Goal: Transaction & Acquisition: Book appointment/travel/reservation

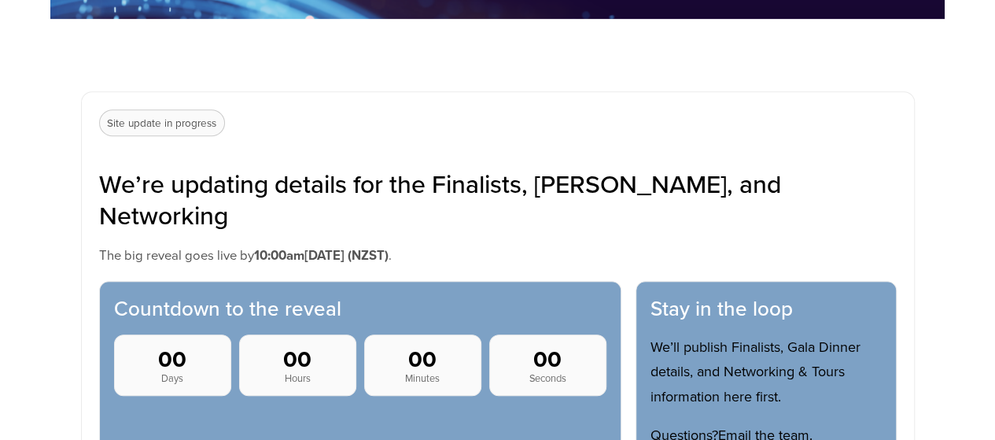
scroll to position [550, 0]
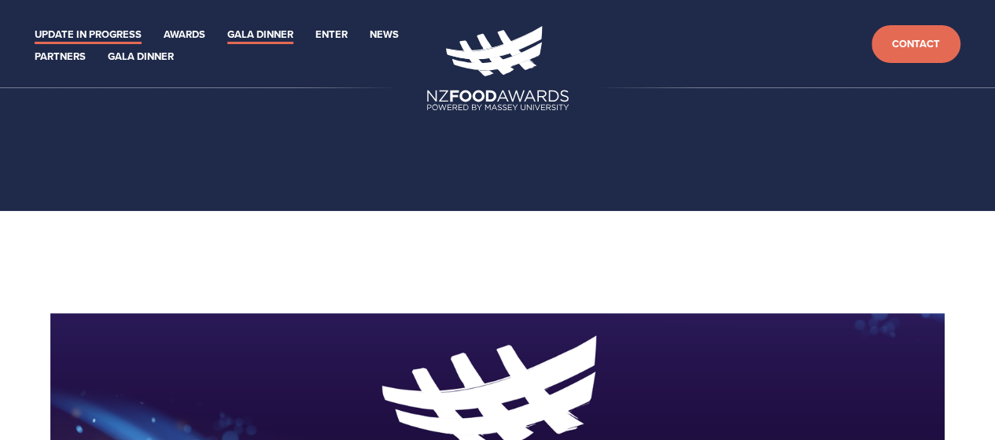
click at [246, 27] on link "Gala Dinner" at bounding box center [260, 35] width 66 height 18
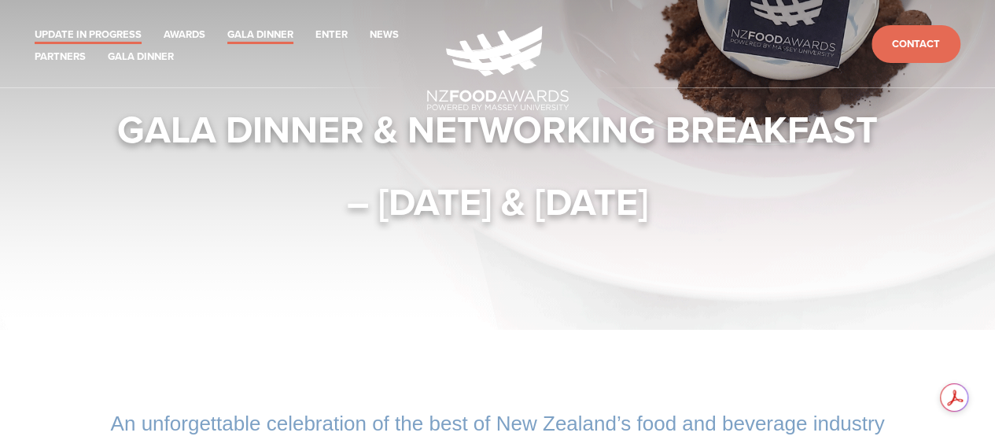
click at [81, 31] on link "Update in Progress" at bounding box center [88, 35] width 107 height 18
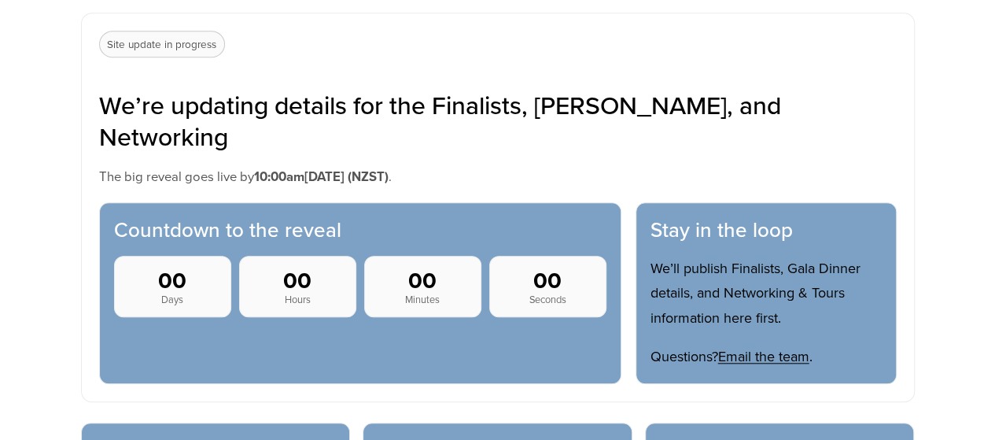
scroll to position [393, 0]
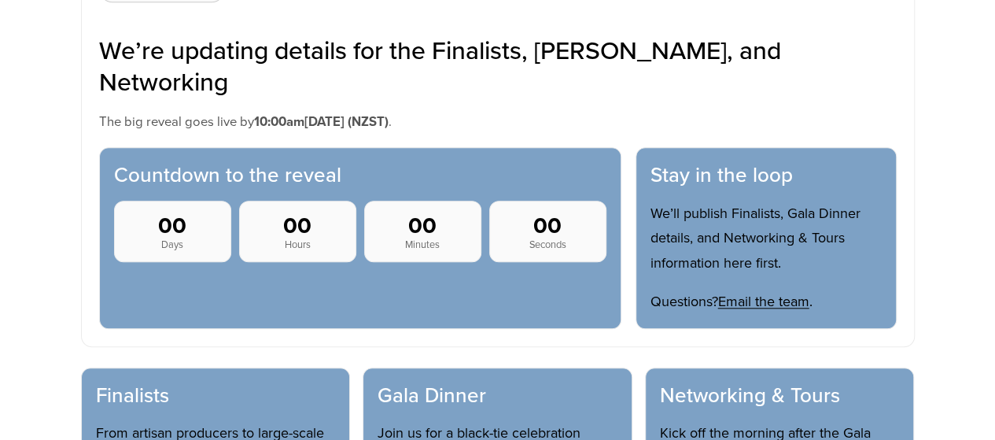
scroll to position [629, 0]
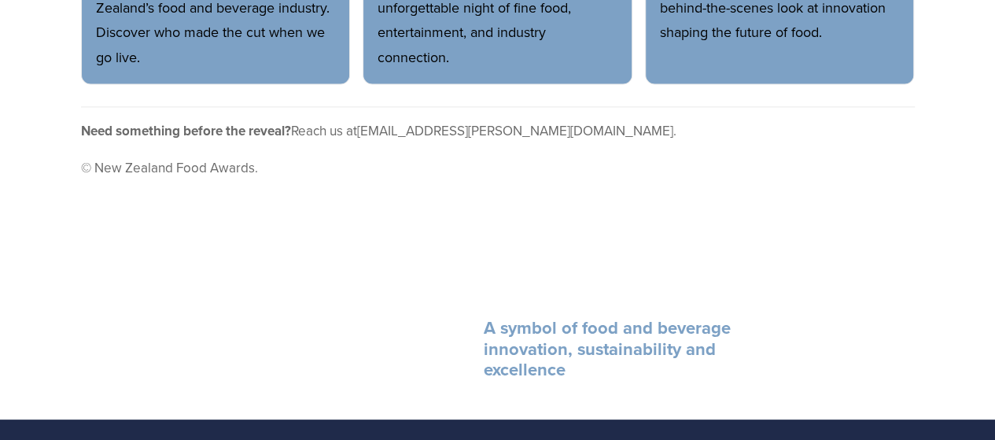
scroll to position [1170, 0]
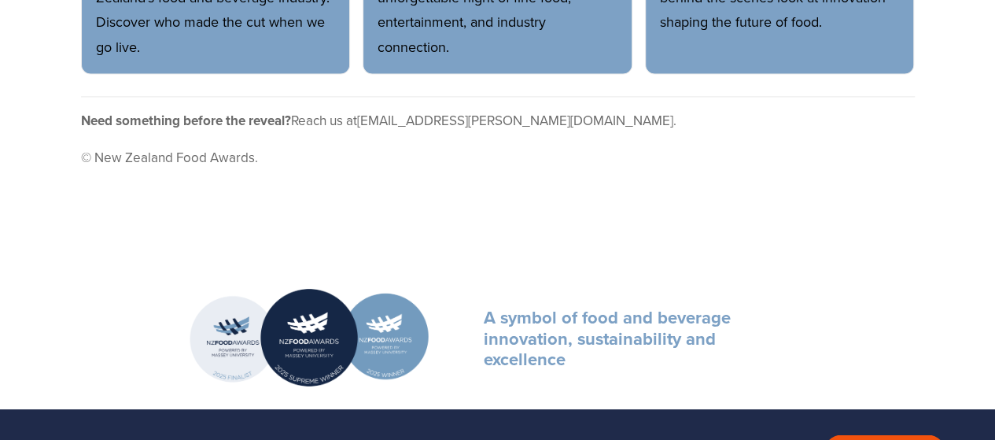
click at [684, 96] on footer "Need something before the reveal? Reach us at [EMAIL_ADDRESS][PERSON_NAME][DOMA…" at bounding box center [498, 133] width 834 height 74
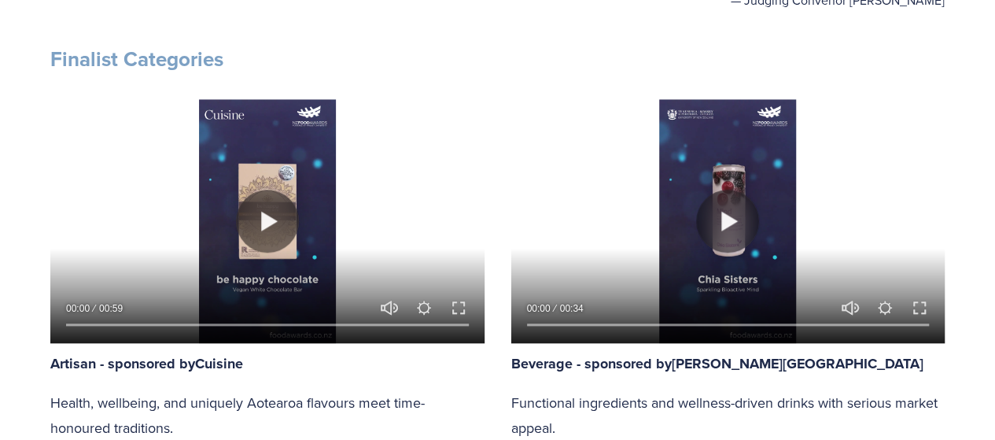
scroll to position [786, 0]
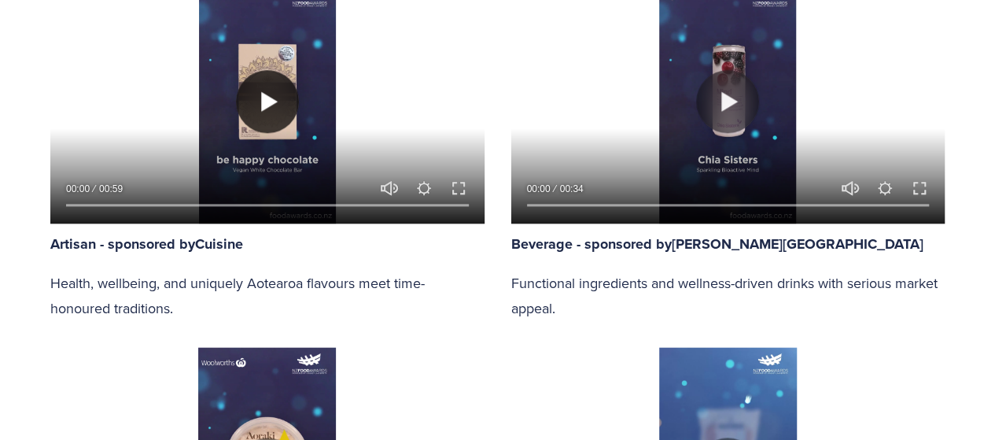
click at [262, 100] on button "Play" at bounding box center [267, 101] width 63 height 63
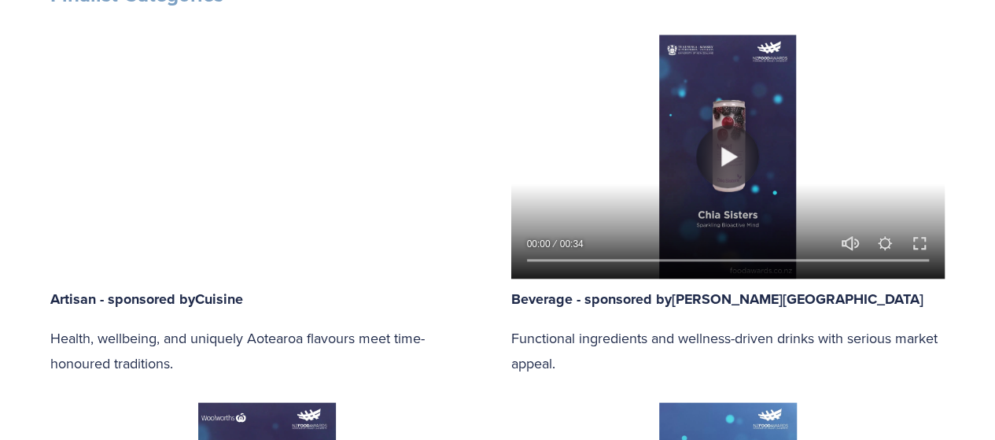
scroll to position [708, 0]
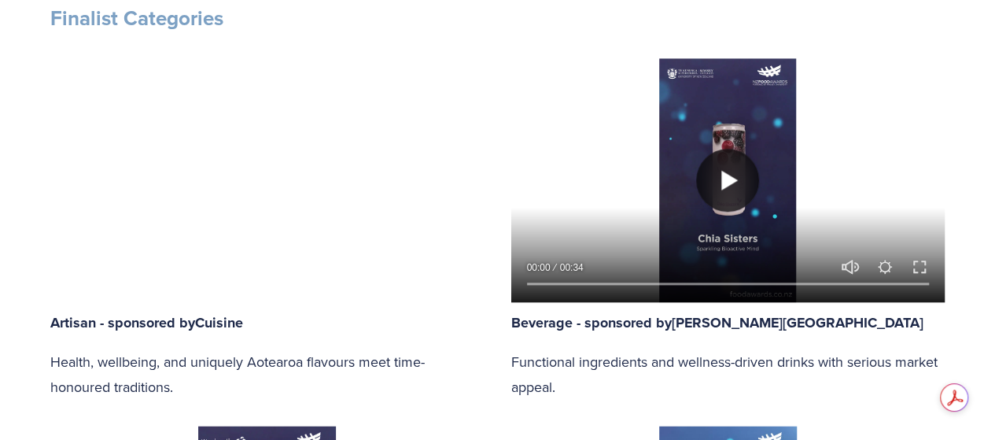
click at [725, 177] on button "Play" at bounding box center [727, 180] width 63 height 63
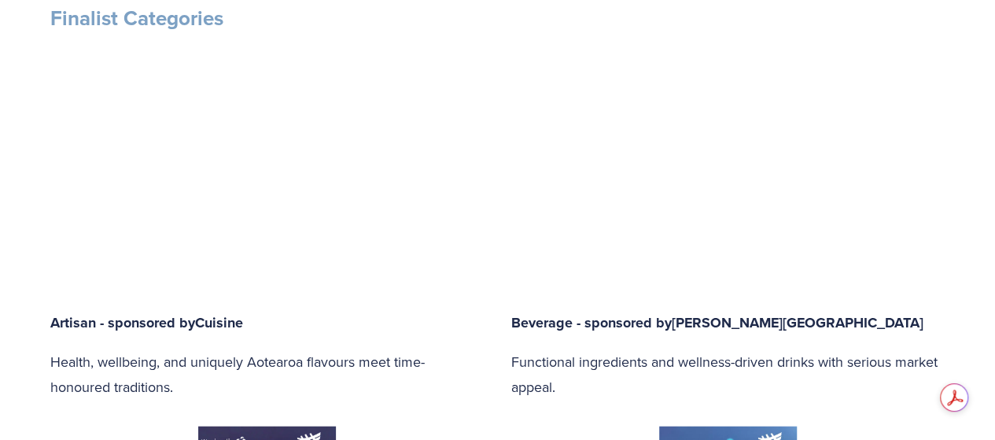
type input "92.78"
type input "0.49"
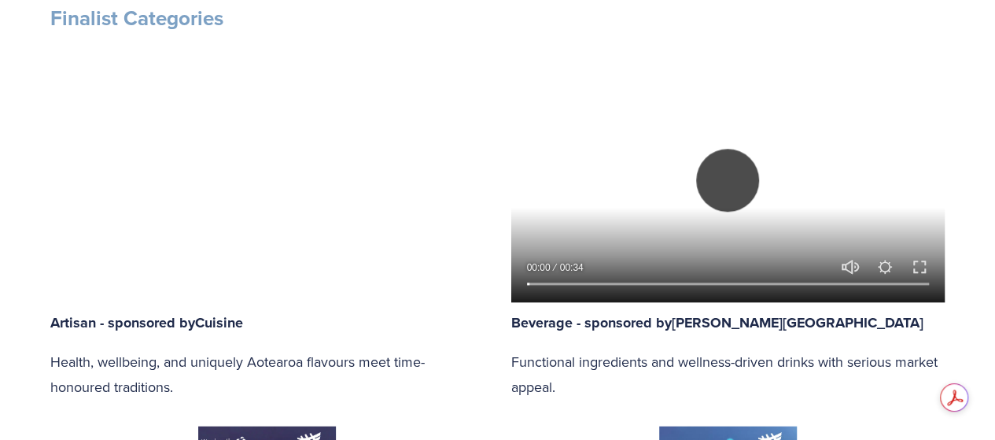
type input "93.23"
type input "1.28"
type input "93.68"
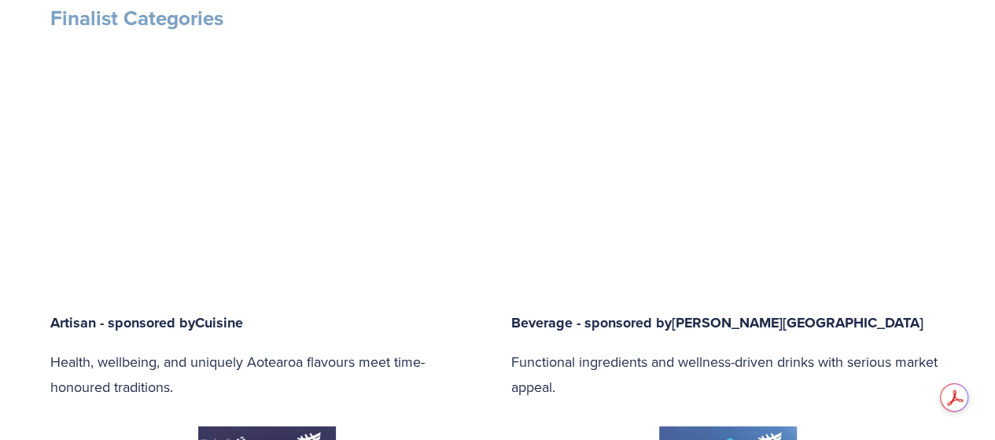
type input "2.05"
type input "94.12"
type input "2.81"
type input "94.57"
type input "3.54"
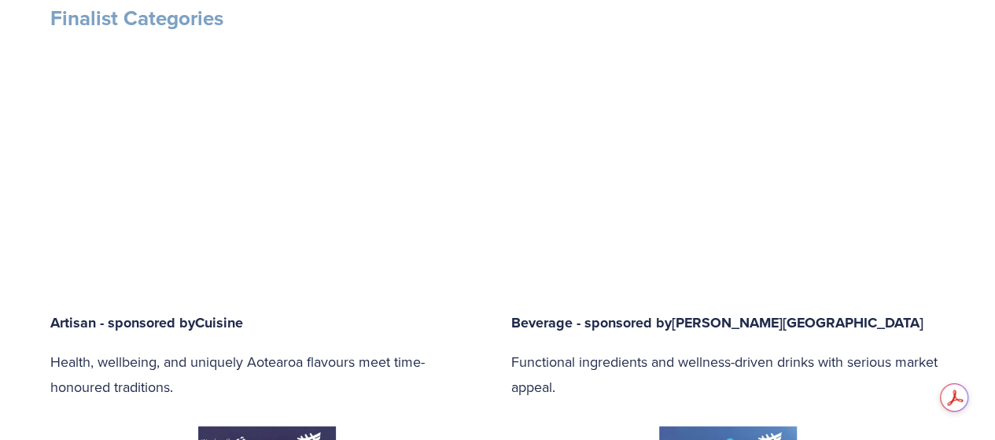
type input "95.01"
type input "4.35"
type input "95.46"
type input "5.07"
type input "95.91"
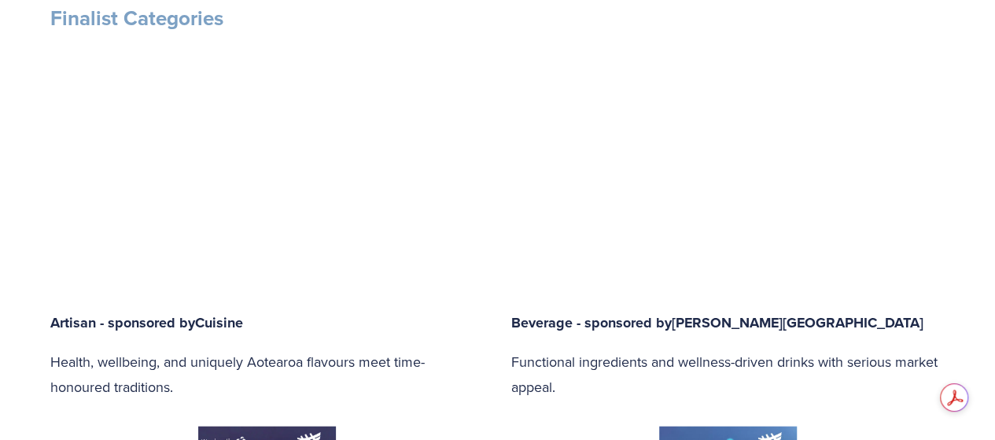
type input "5.89"
type input "96.34"
type input "6.65"
type input "96.8"
type input "7.42"
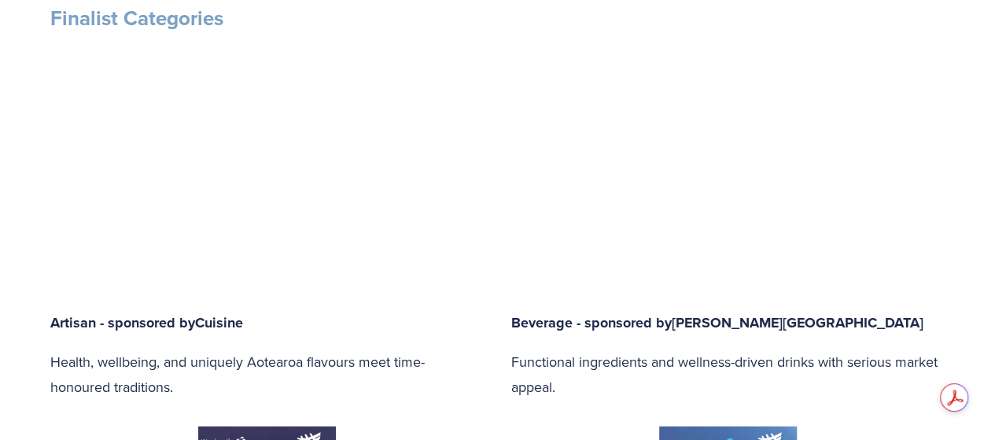
type input "97.23"
type input "8.19"
type input "97.67"
type input "8.96"
type input "98.12"
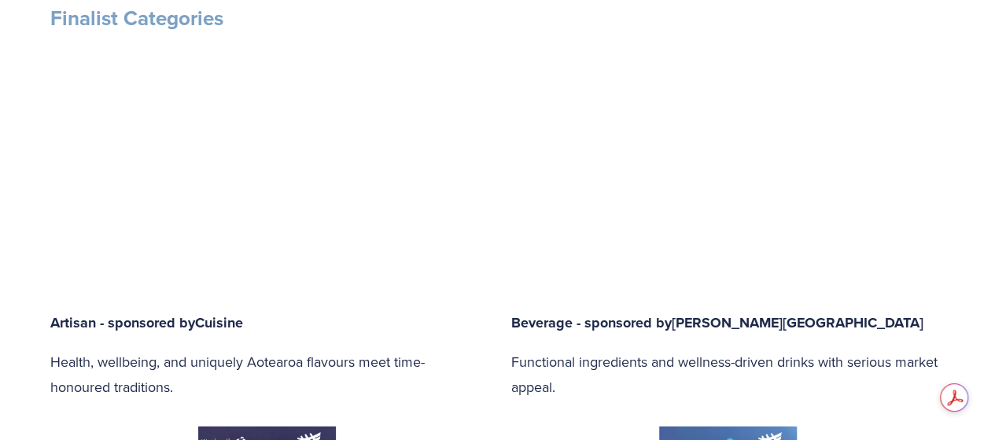
type input "9.71"
type input "98.57"
type input "10.49"
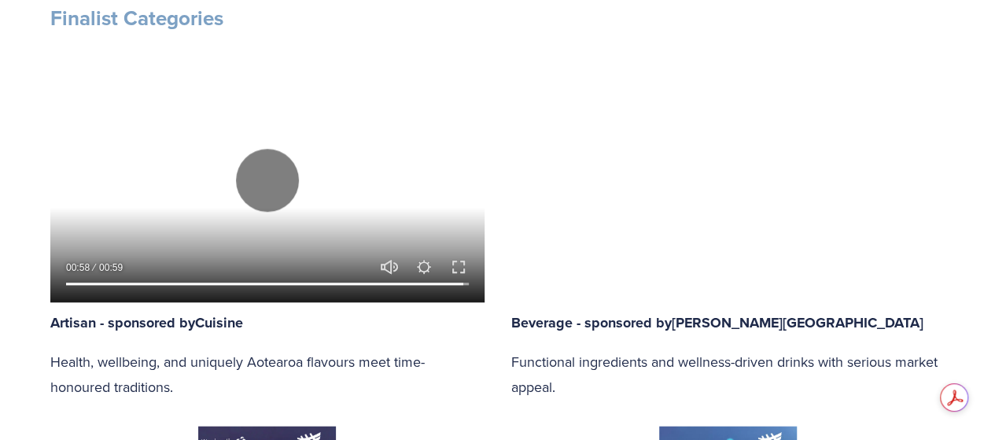
type input "99.01"
type input "11.27"
type input "99.47"
type input "12.03"
type input "100"
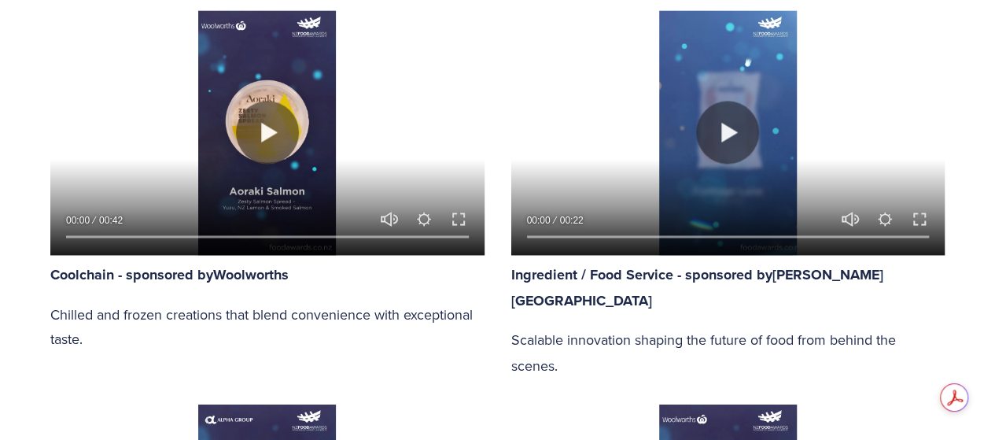
scroll to position [1101, 0]
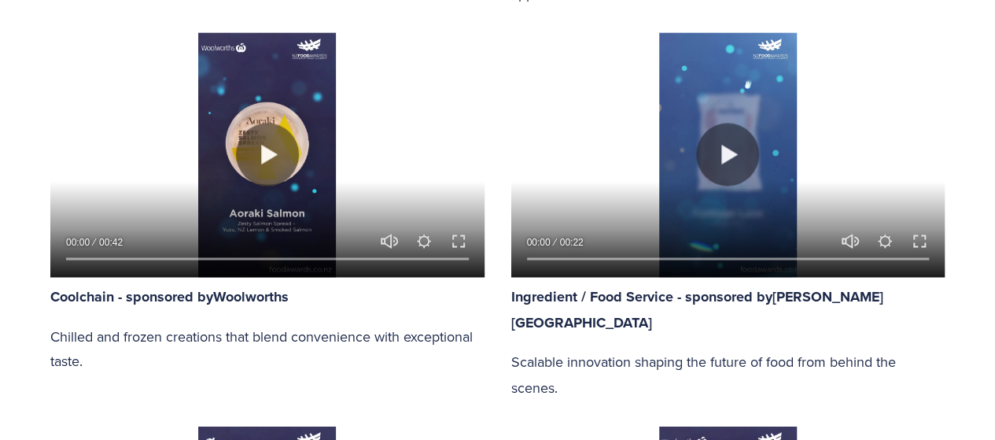
click at [229, 142] on div at bounding box center [267, 154] width 434 height 244
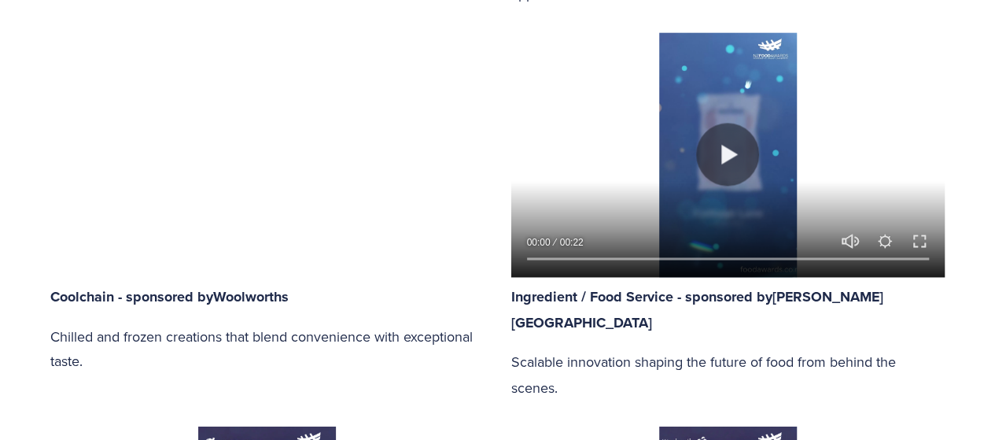
type input "87.16"
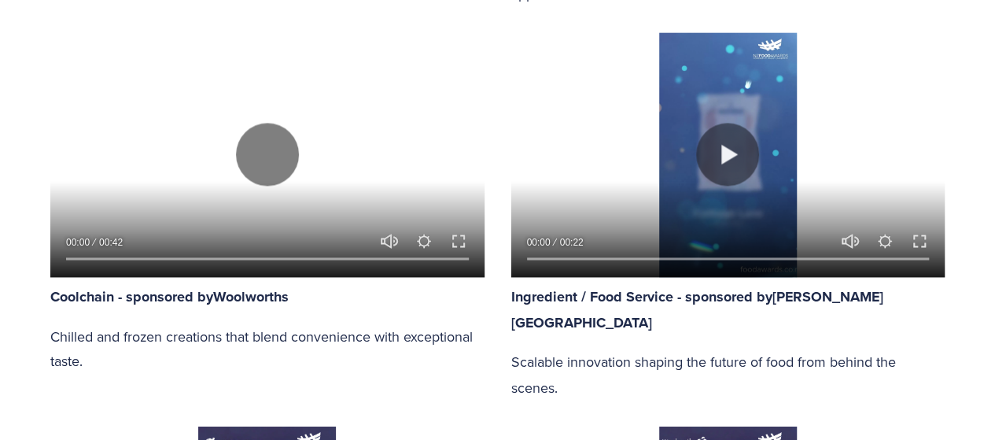
type input "0.37"
type input "87.93"
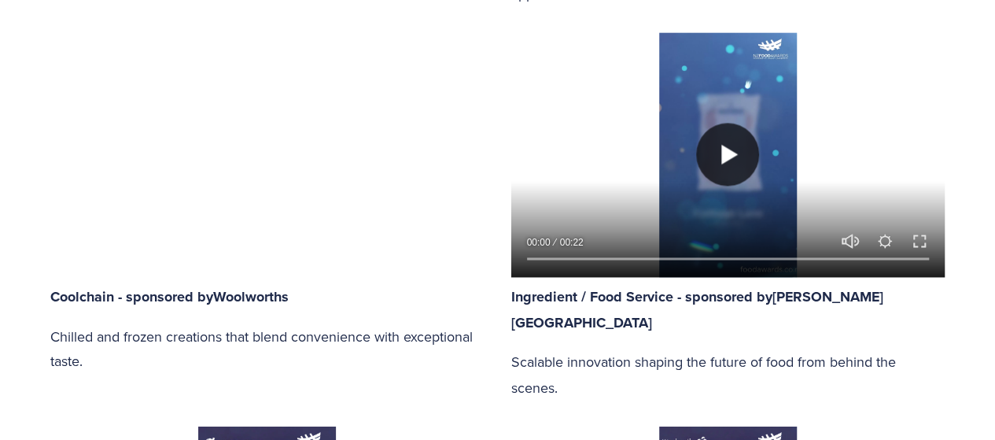
type input "0.97"
type input "88.7"
type input "1.58"
type input "89.47"
type input "2.19"
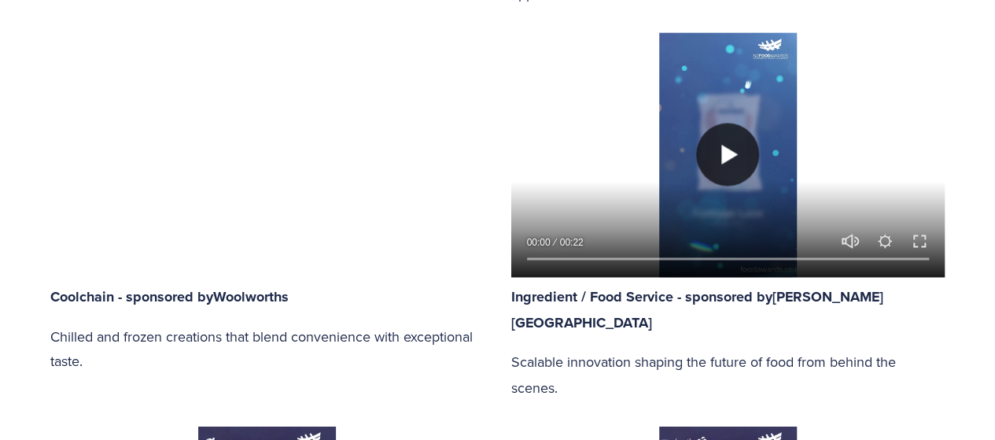
type input "90.23"
click at [736, 158] on button "Play" at bounding box center [727, 154] width 63 height 63
type input "2.81"
type input "91"
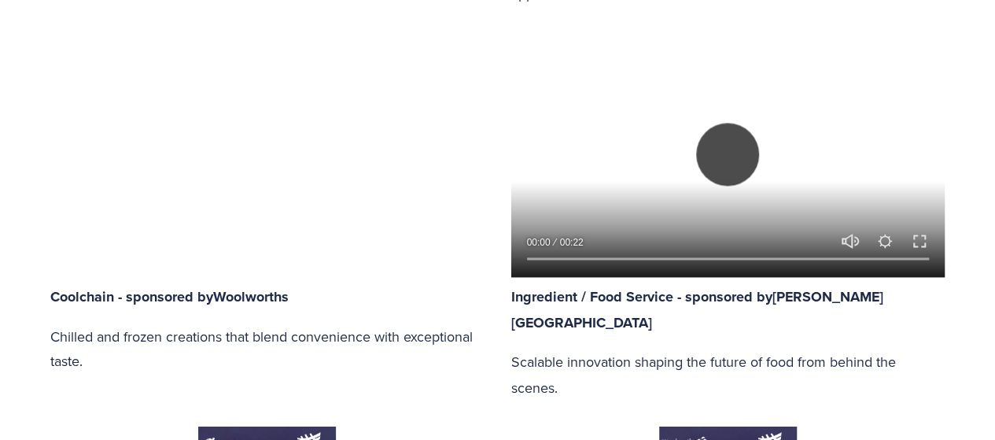
type input "0.76"
type input "3.43"
type input "91.76"
type input "1.97"
type input "4.05"
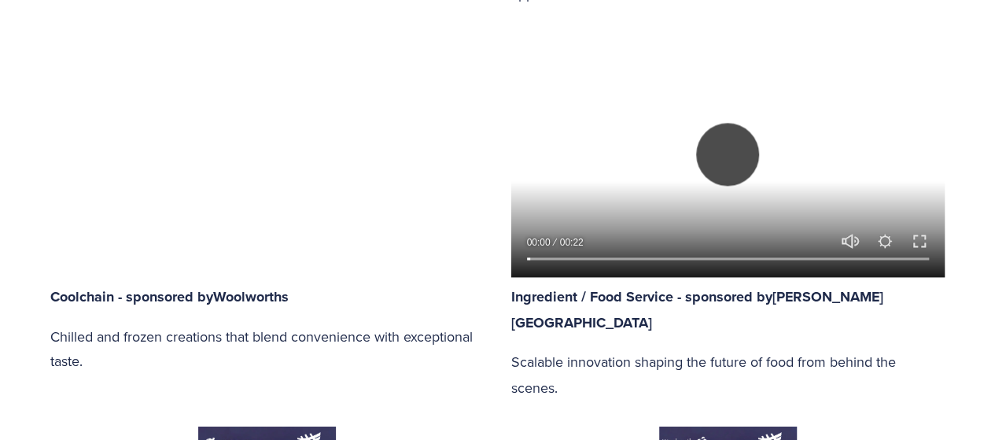
type input "92.53"
type input "3.18"
type input "4.68"
type input "93.3"
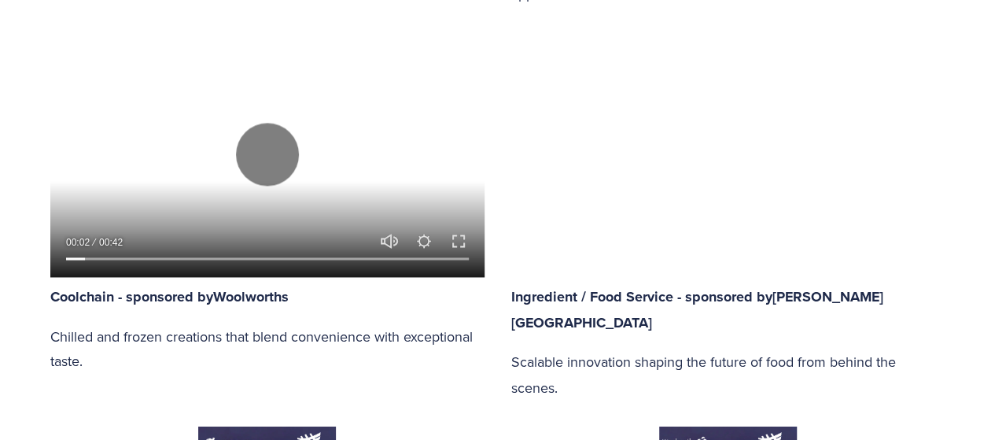
type input "4.38"
type input "5.29"
type input "94.07"
type input "5.59"
type input "5.91"
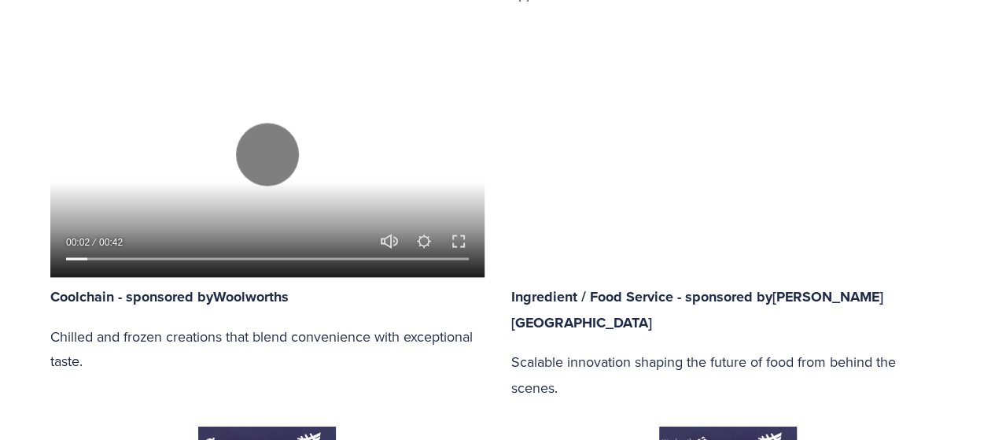
type input "94.84"
type input "6.79"
type input "6.52"
type input "95.59"
type input "8"
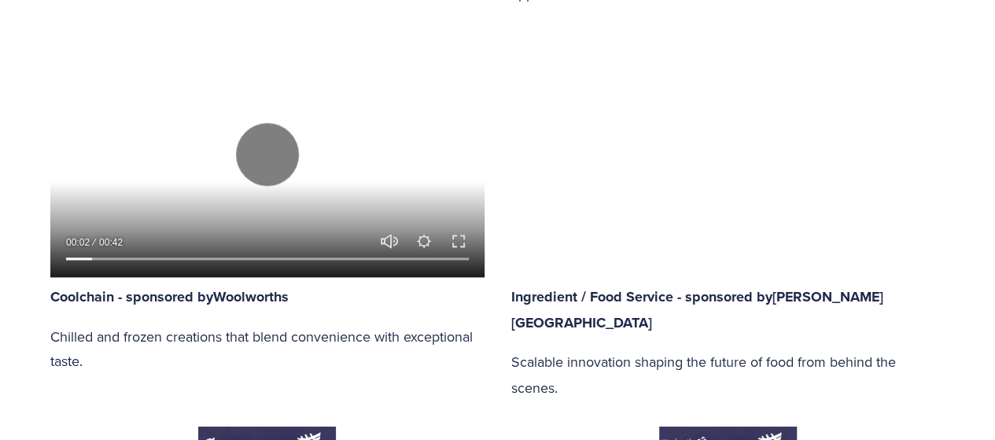
type input "7.14"
type input "96.35"
type input "9.22"
type input "7.76"
type input "97.12"
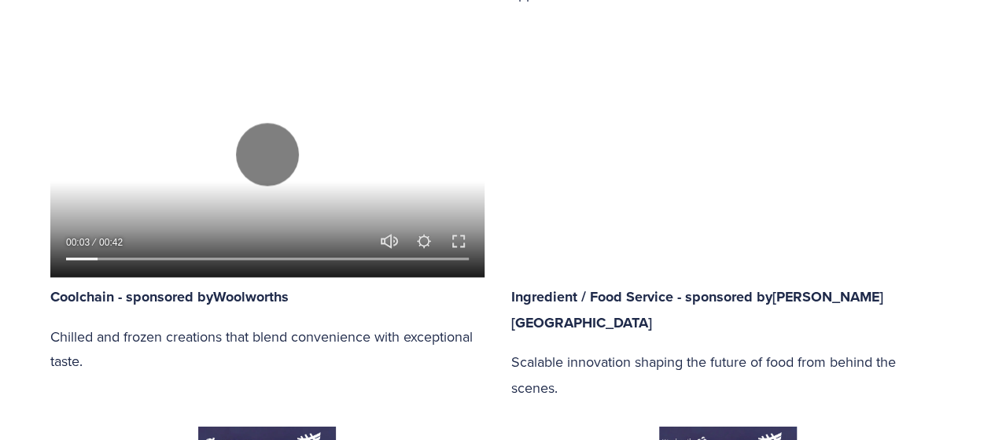
type input "10.43"
type input "8.38"
type input "97.91"
type input "11.63"
type input "8.99"
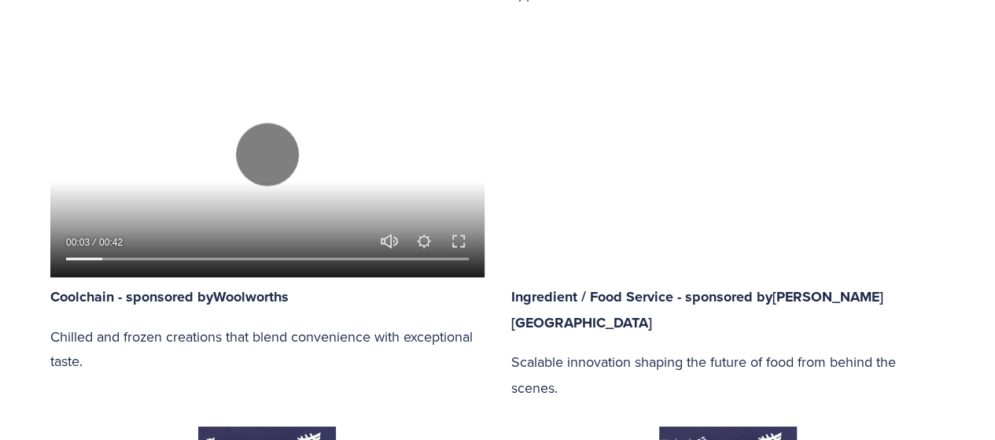
type input "98.65"
type input "12.85"
type input "9.61"
type input "99.42"
type input "14.06"
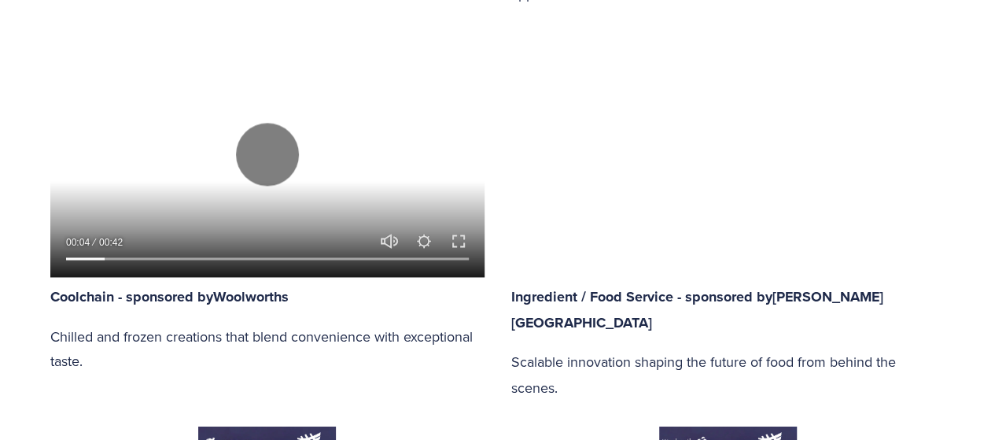
type input "10.23"
type input "100"
type input "15.28"
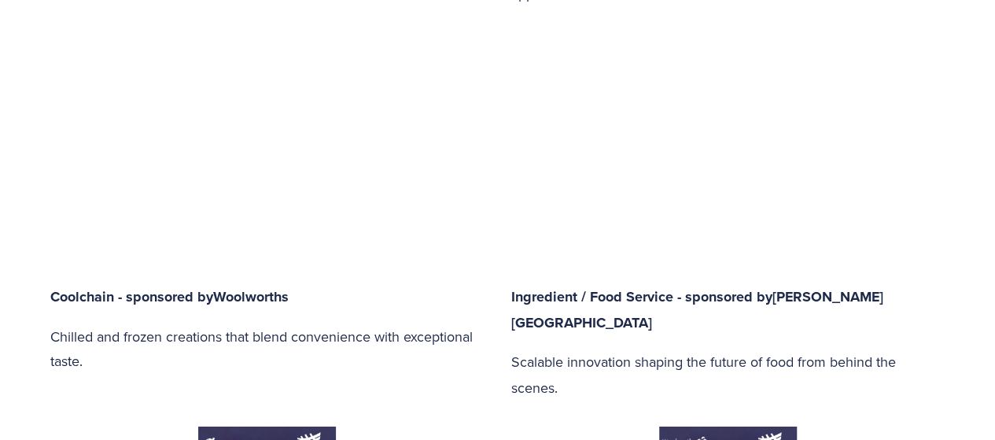
type input "10.87"
type input "16.48"
type input "11.49"
type input "17.7"
type input "12.08"
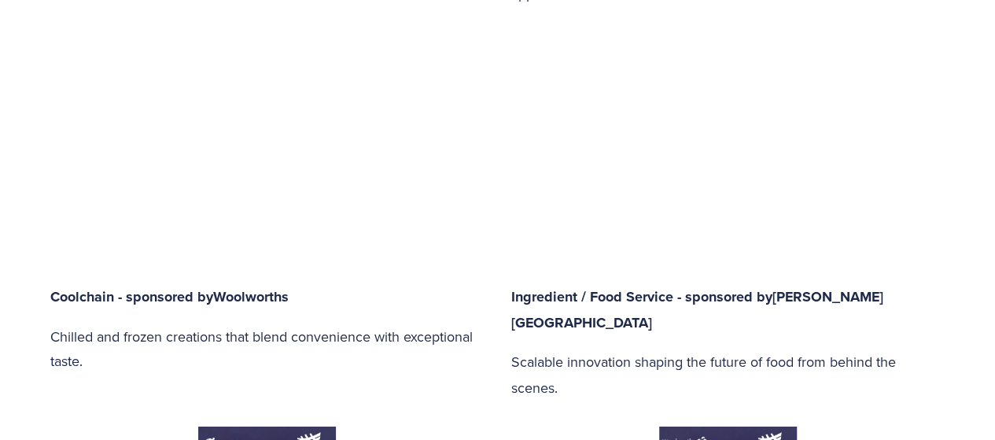
type input "18.91"
type input "12.73"
type input "20.11"
type input "13.32"
type input "21.27"
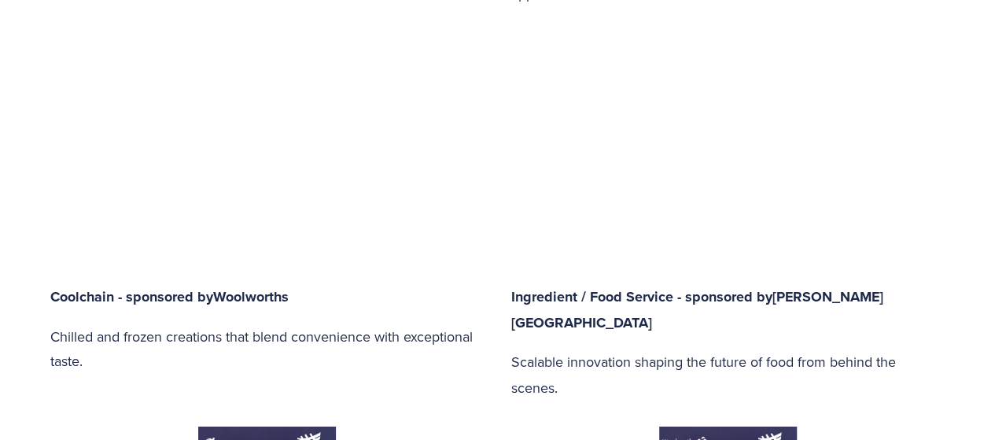
type input "13.94"
type input "22.47"
type input "14.56"
type input "23.74"
type input "15.17"
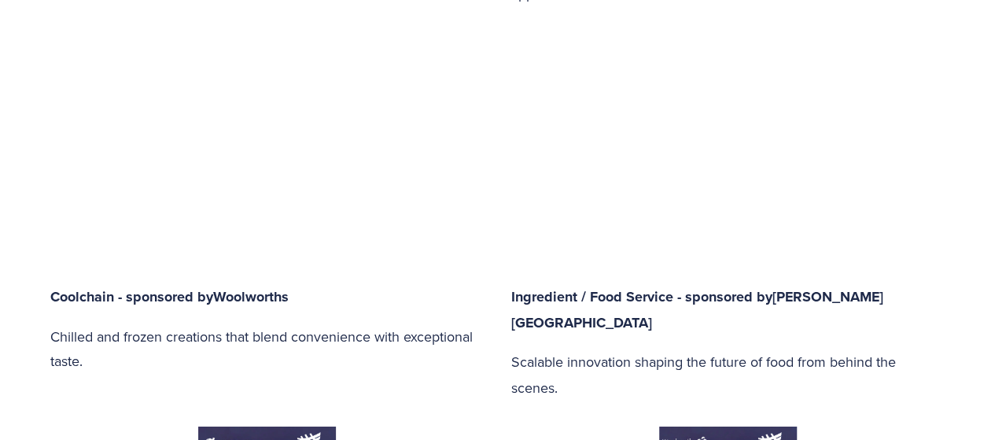
type input "24.96"
type input "15.79"
type input "26.18"
type input "16.41"
type input "27.37"
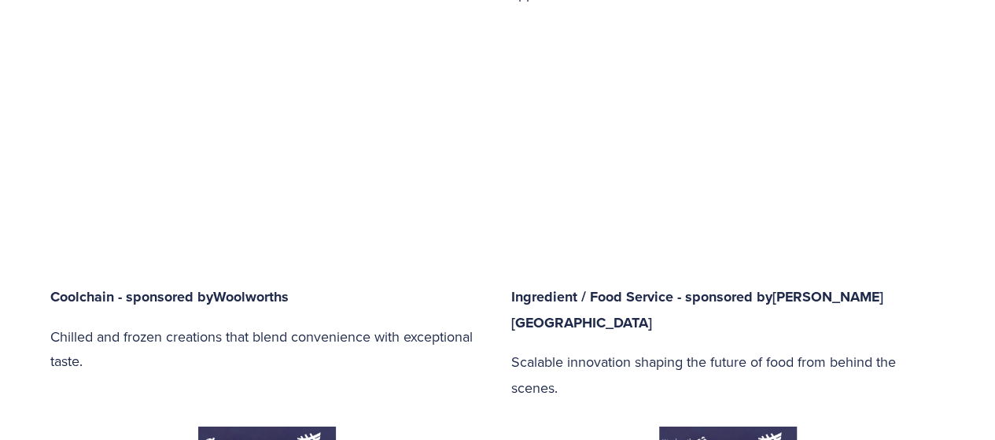
type input "17.03"
type input "28.58"
type input "17.66"
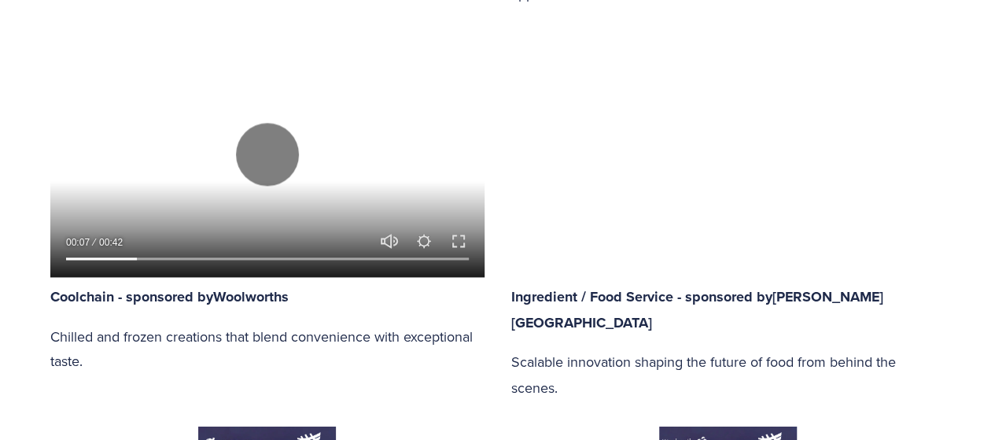
type input "29.8"
type input "18.28"
type input "31"
type input "18.88"
type input "32.21"
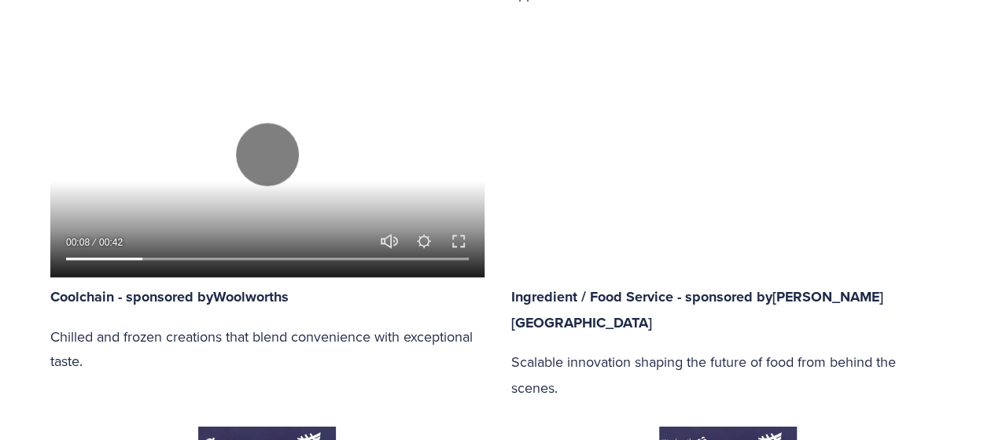
type input "19.5"
type input "33.43"
type input "20.12"
type input "34.63"
type input "20.74"
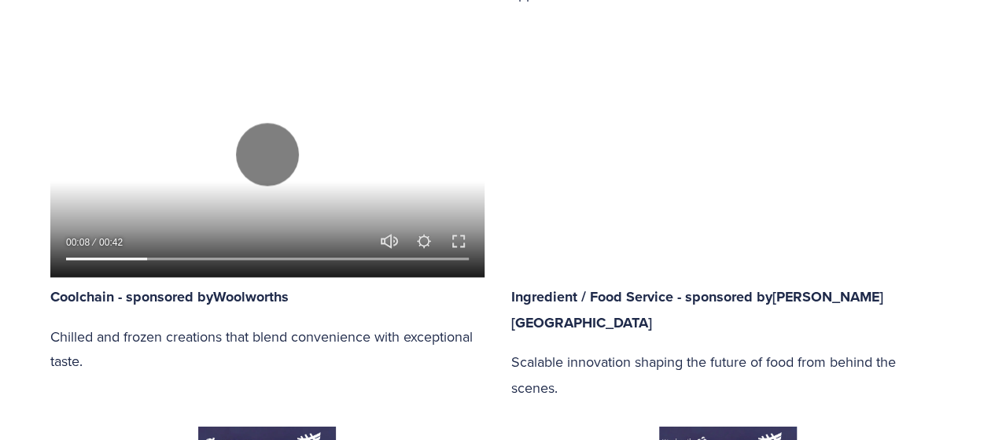
type input "35.84"
type input "21.35"
type input "37.06"
type input "21.97"
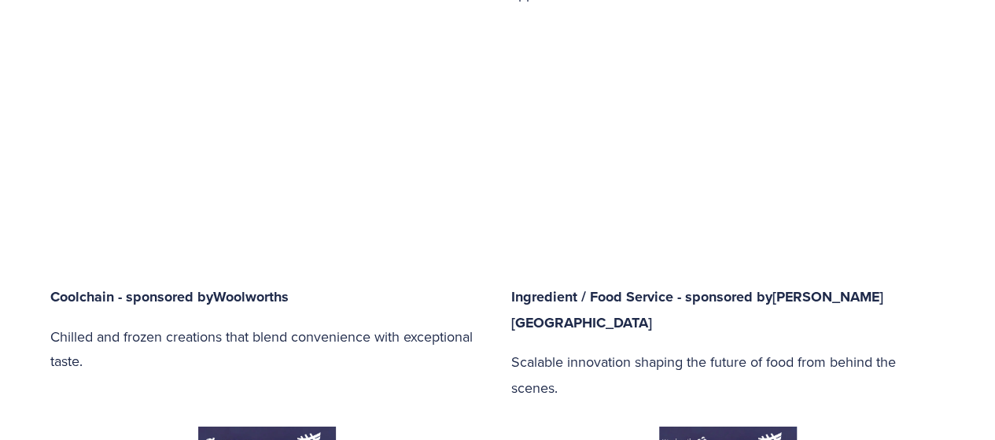
type input "38.27"
type input "22.59"
type input "39.47"
type input "23.21"
type input "40.64"
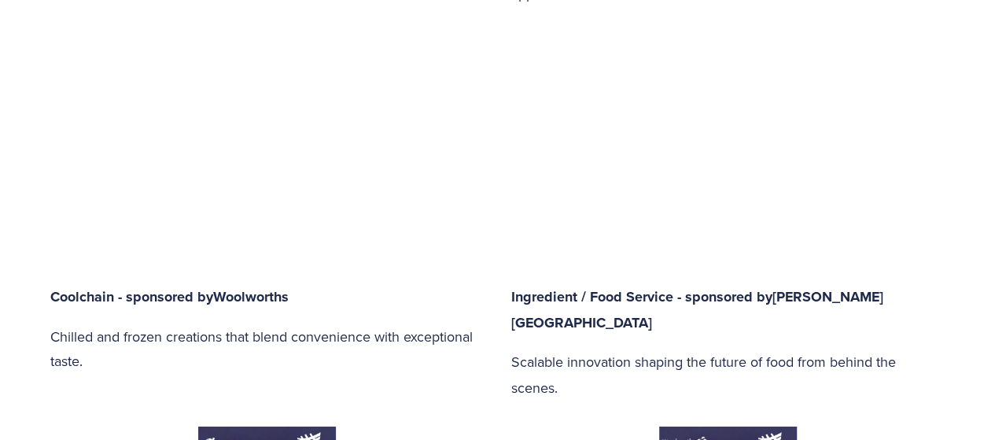
type input "23.83"
type input "41.84"
type input "24.44"
type input "43.1"
type input "25.09"
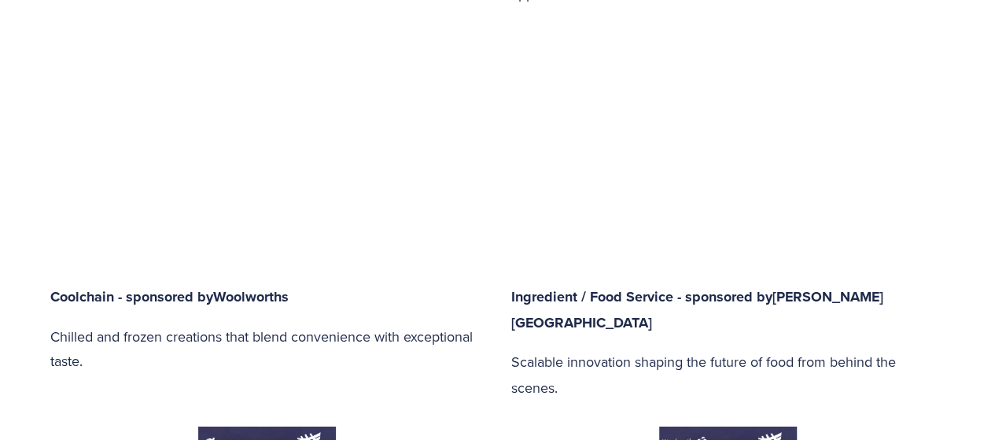
type input "44.32"
type input "25.68"
type input "45.53"
type input "26.3"
type input "46.67"
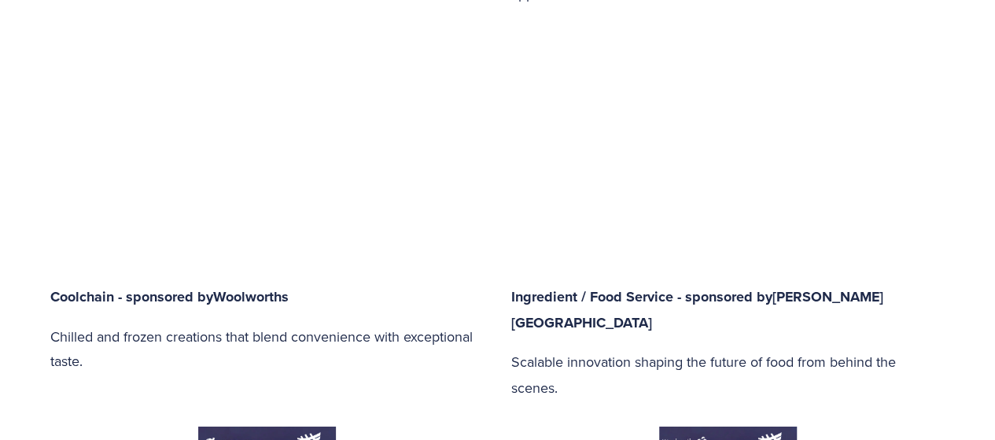
type input "26.92"
type input "47.87"
type input "27.53"
type input "49.16"
type input "28.15"
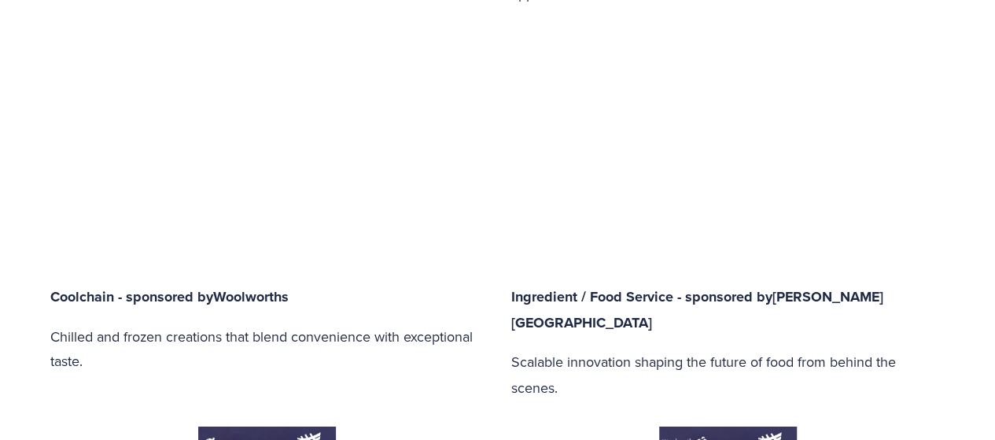
type input "50.37"
type input "28.77"
type input "51.58"
type input "29.4"
type input "52.79"
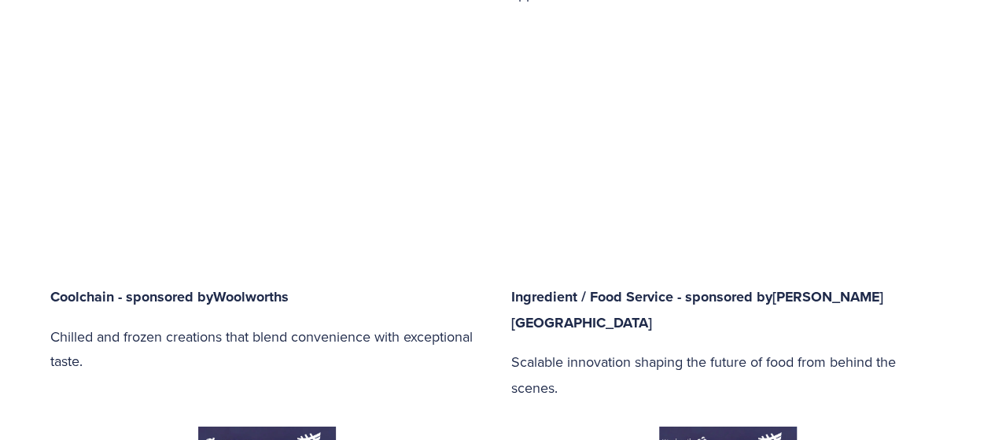
type input "30.01"
type input "54"
type input "30.63"
type input "55.22"
type input "31.24"
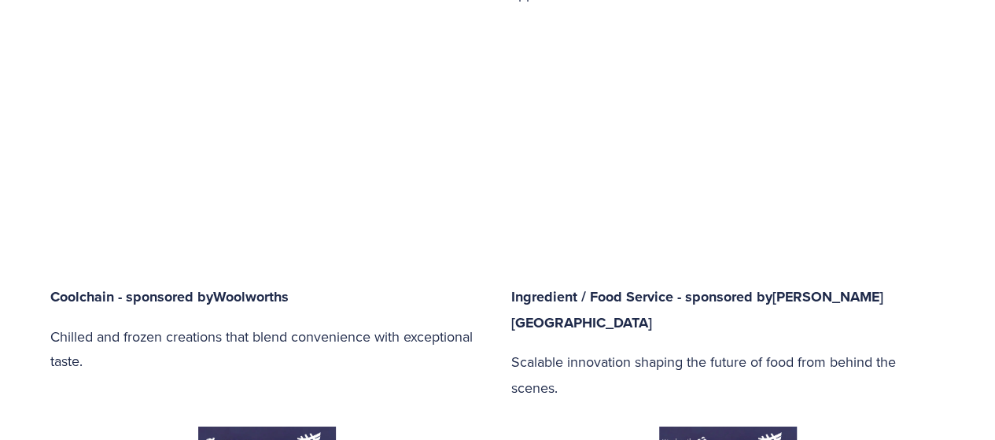
type input "56.42"
type input "31.86"
type input "57.6"
type input "32.48"
type input "58.8"
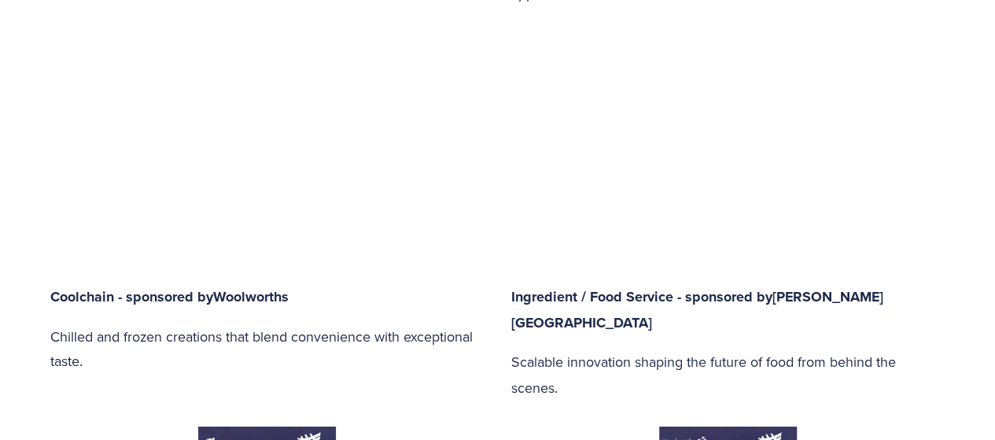
type input "33.1"
type input "60.01"
type input "33.71"
type input "61.26"
type input "34.33"
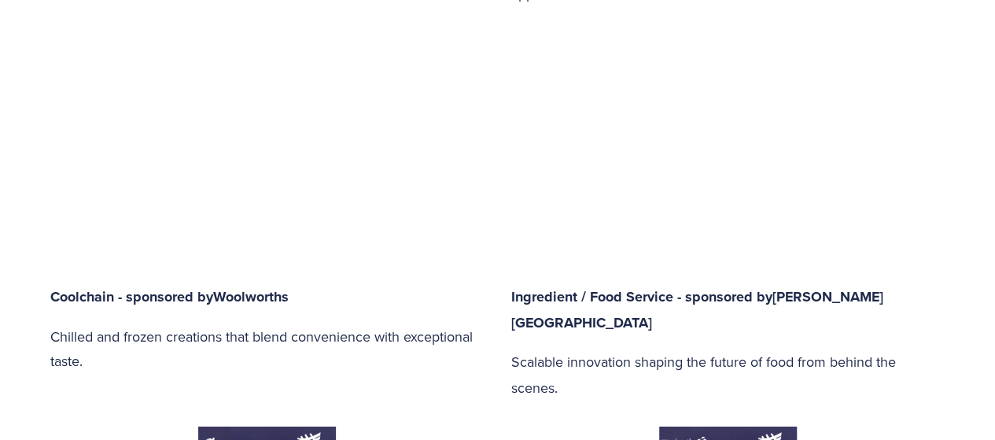
type input "62.47"
type input "34.95"
type input "63.68"
type input "35.57"
type input "64.89"
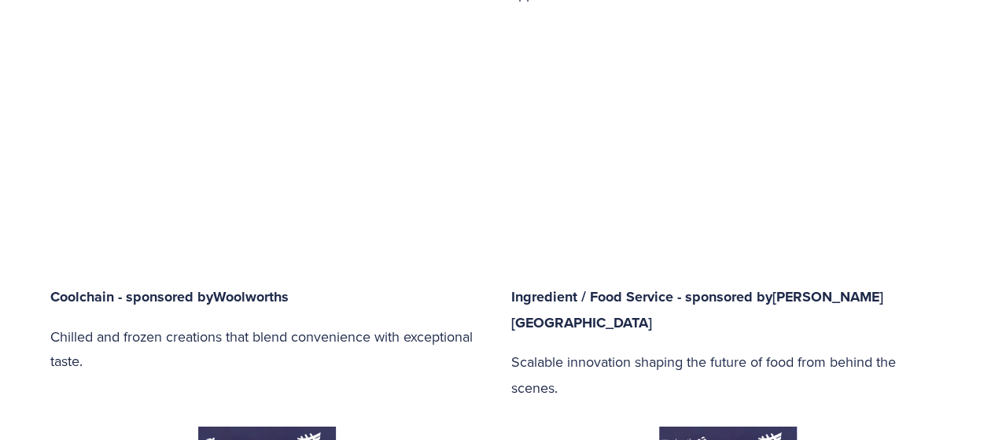
type input "36.19"
type input "66.1"
type input "36.81"
type input "67.31"
type input "38.05"
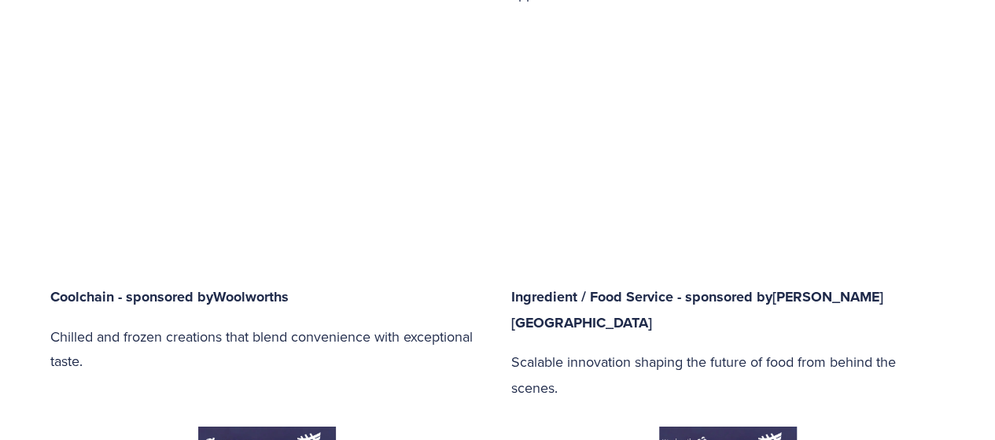
type input "68.53"
type input "38.67"
type input "69.74"
type input "39.29"
type input "70.94"
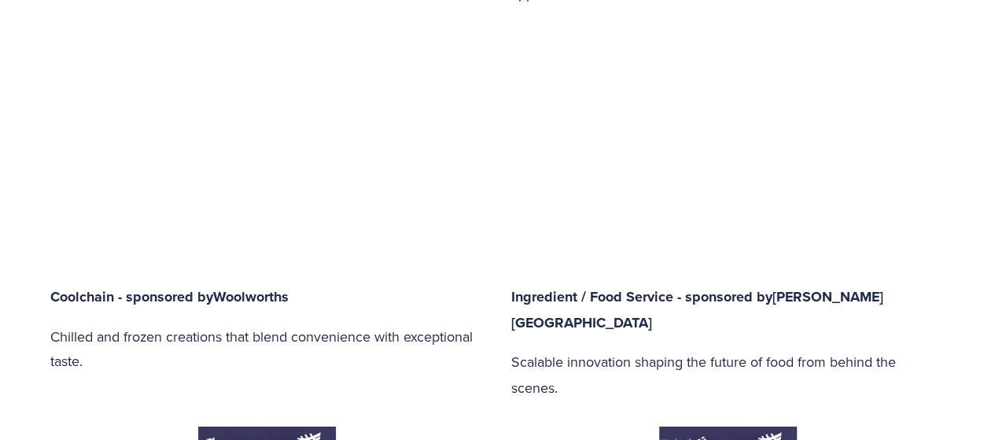
type input "39.91"
type input "72.15"
type input "40.53"
type input "73.38"
type input "41.14"
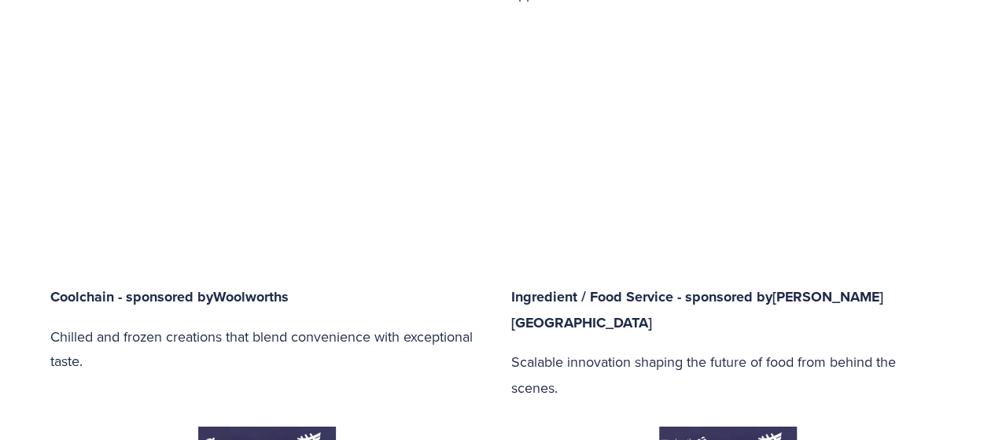
type input "74.58"
type input "41.75"
type input "75.77"
type input "42.37"
type input "76.97"
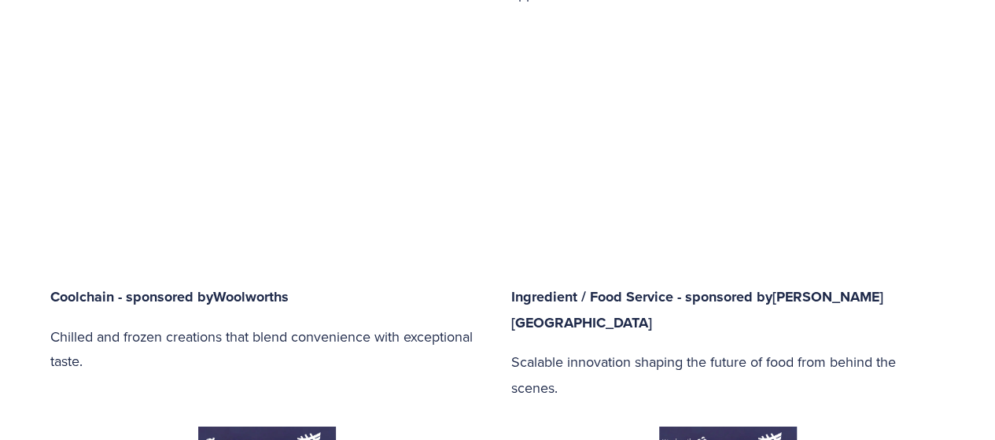
type input "42.98"
type input "78.17"
type input "43.62"
type input "79.42"
type input "44.25"
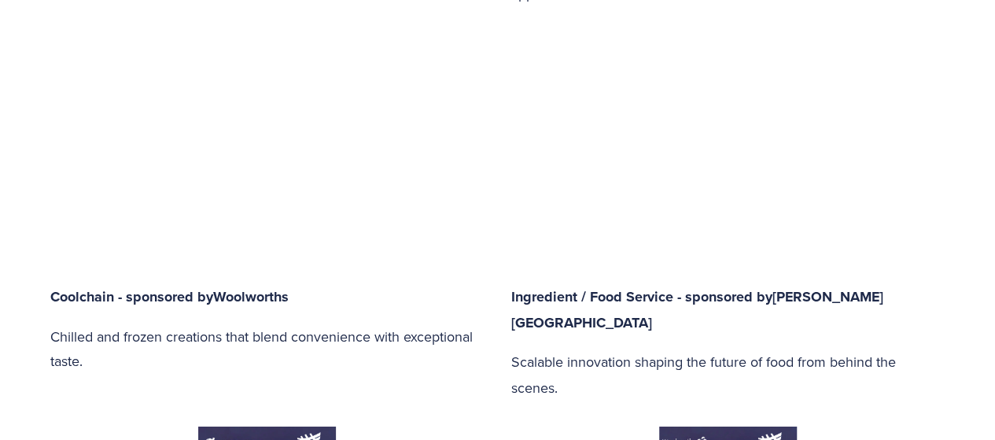
type input "80.65"
type input "44.86"
type input "81.84"
type input "45.47"
type input "83.02"
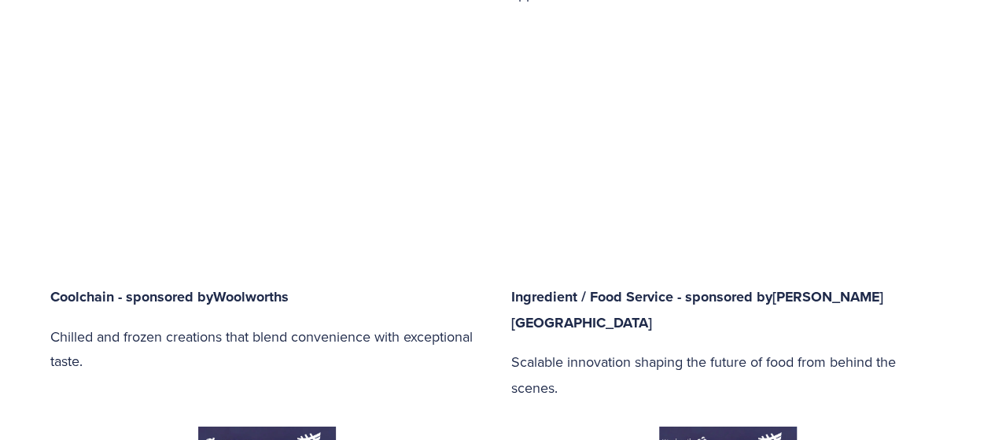
type input "46.11"
type input "84.26"
type input "46.69"
type input "85.41"
type input "47.34"
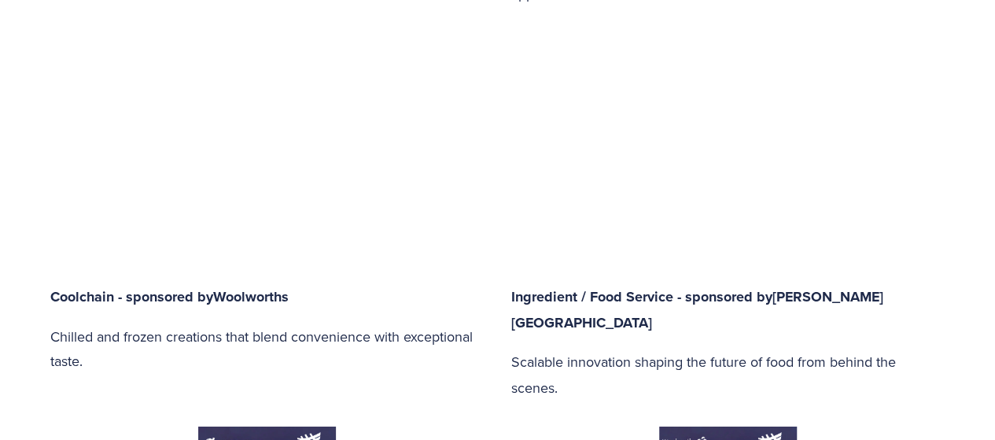
type input "86.68"
type input "47.97"
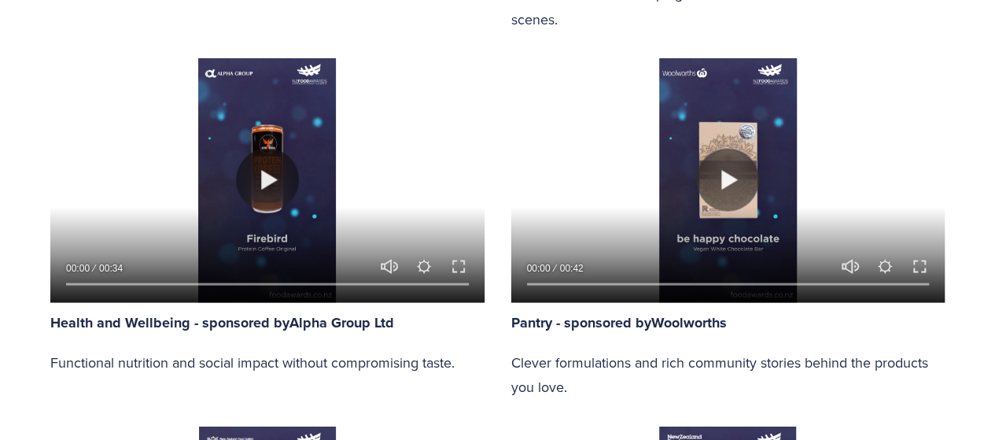
scroll to position [1494, 0]
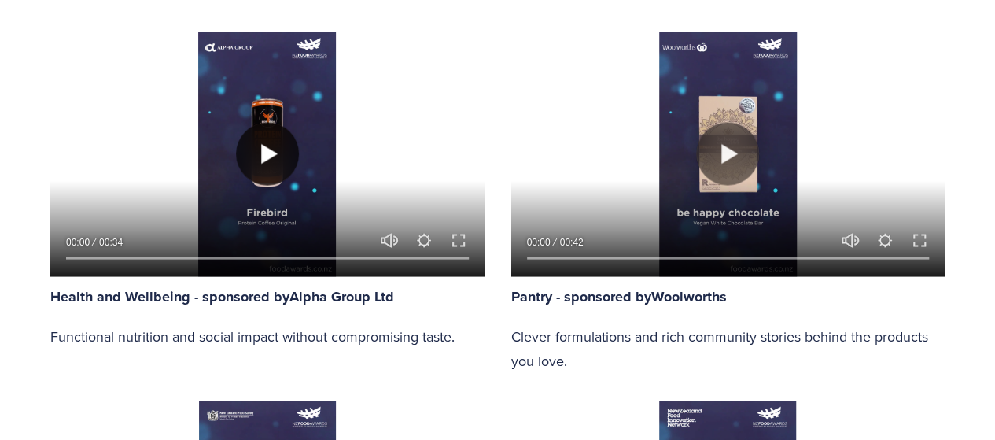
click at [259, 123] on button "Play" at bounding box center [267, 154] width 63 height 63
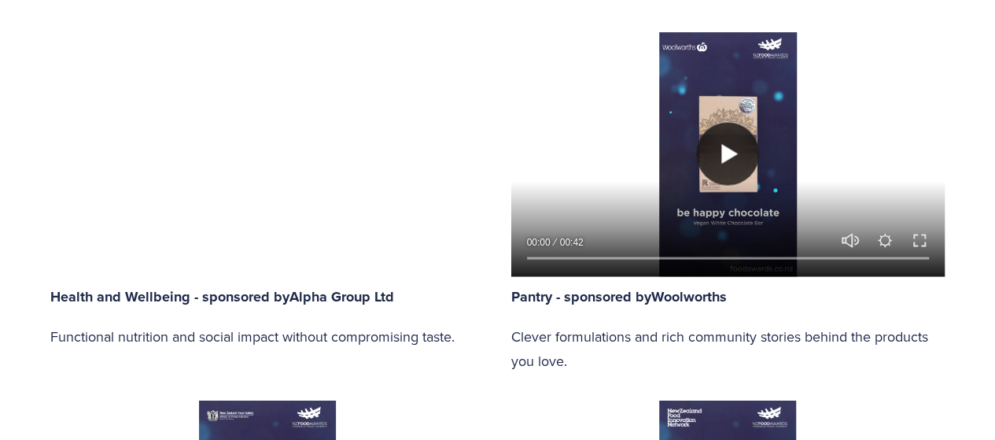
click at [723, 131] on button "Play" at bounding box center [727, 154] width 63 height 63
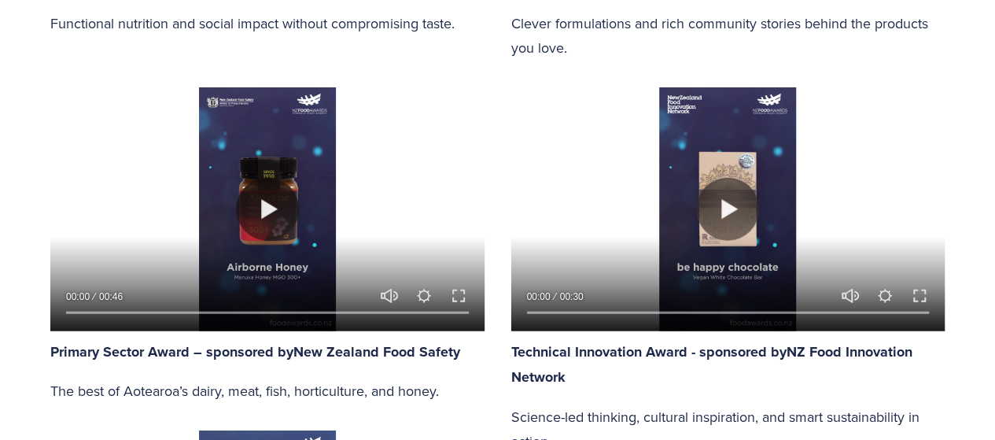
scroll to position [1809, 0]
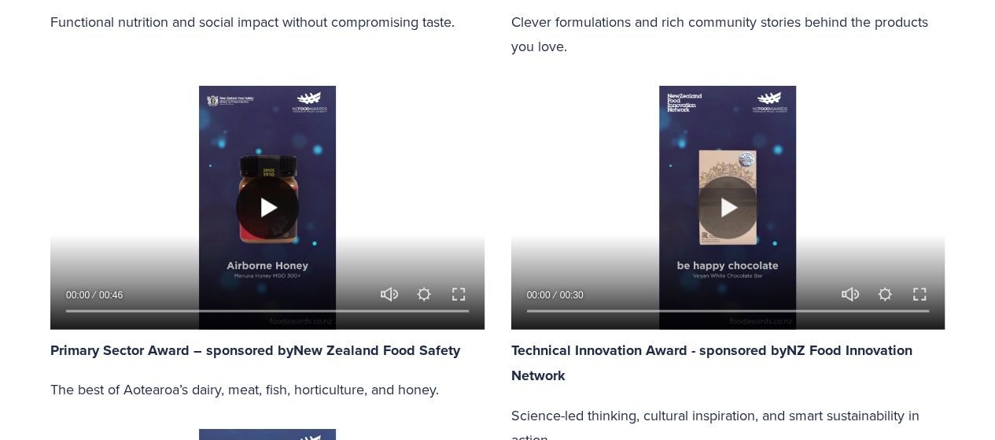
click at [266, 193] on button "Play" at bounding box center [267, 207] width 63 height 63
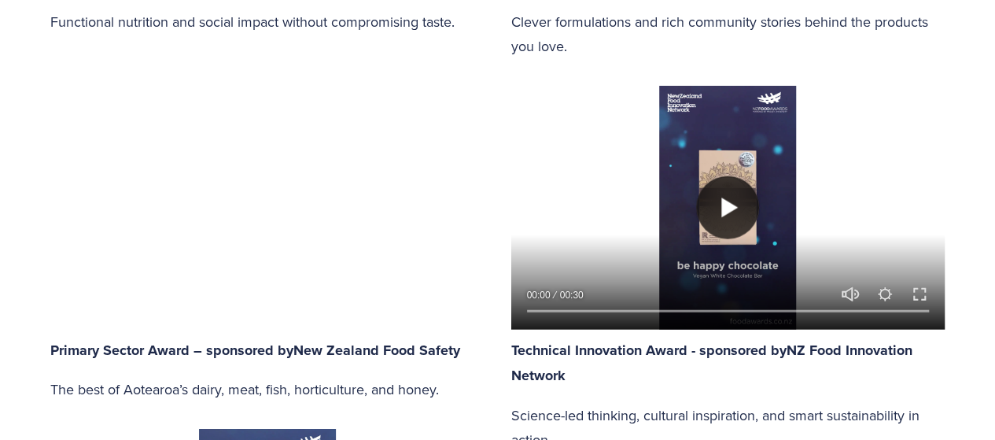
click at [717, 182] on button "Play" at bounding box center [727, 207] width 63 height 63
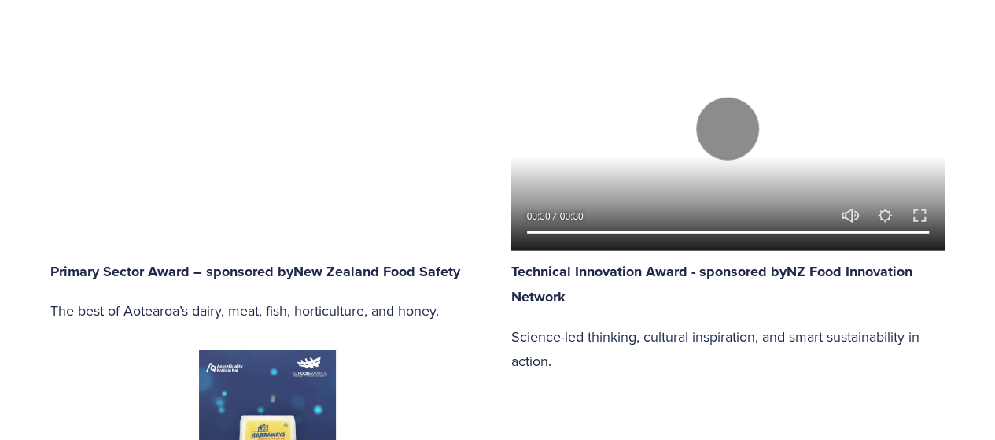
scroll to position [2202, 0]
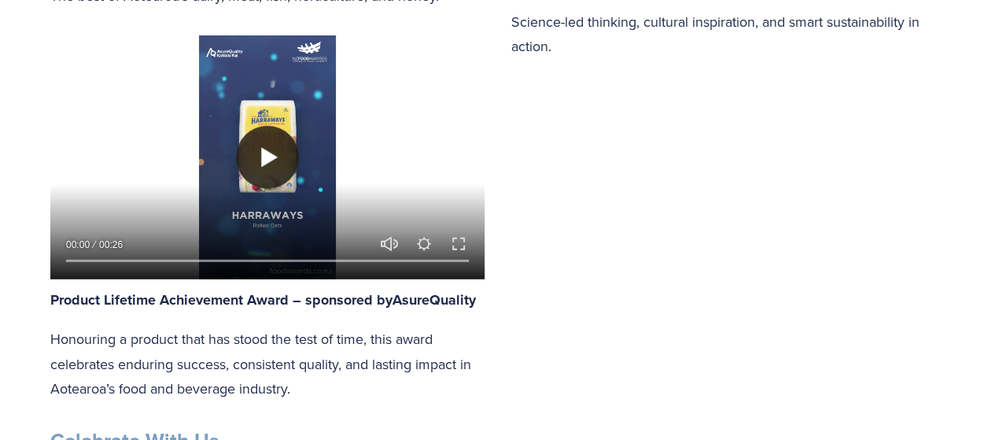
click at [267, 147] on button "Play" at bounding box center [267, 157] width 63 height 63
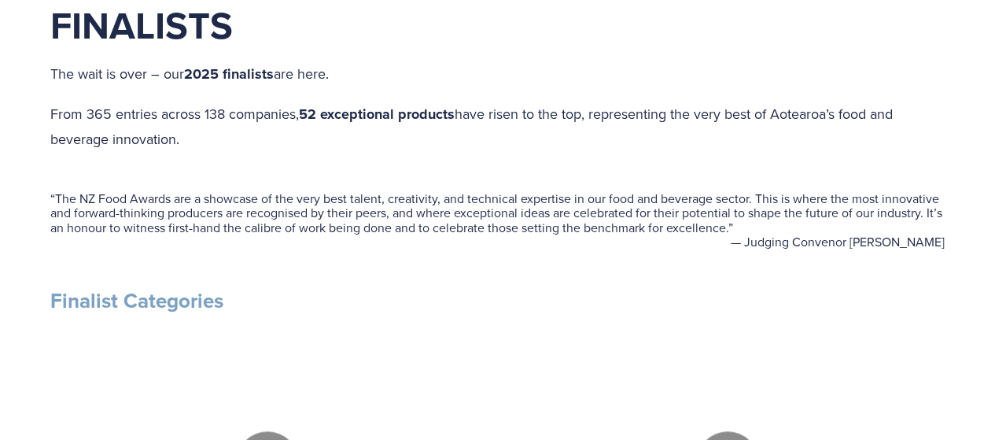
scroll to position [393, 0]
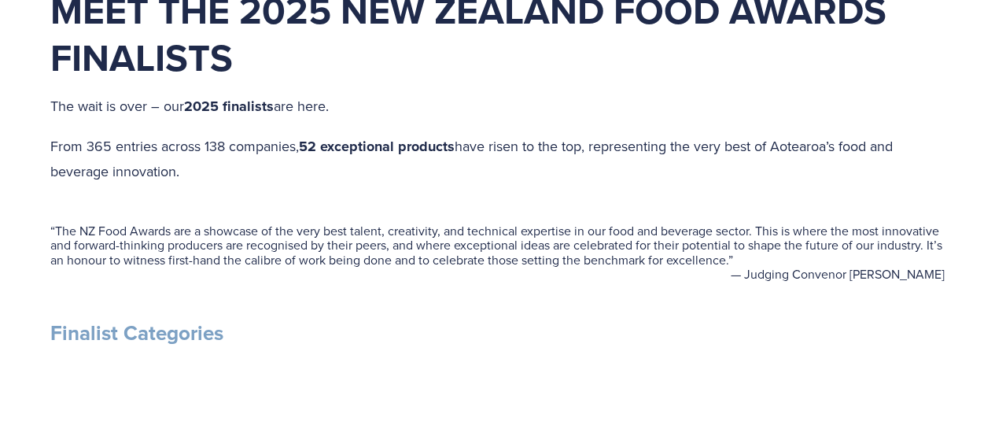
drag, startPoint x: 539, startPoint y: 90, endPoint x: 454, endPoint y: 106, distance: 87.1
click at [454, 106] on p "The wait is over – our 2025 finalists are here." at bounding box center [497, 107] width 894 height 26
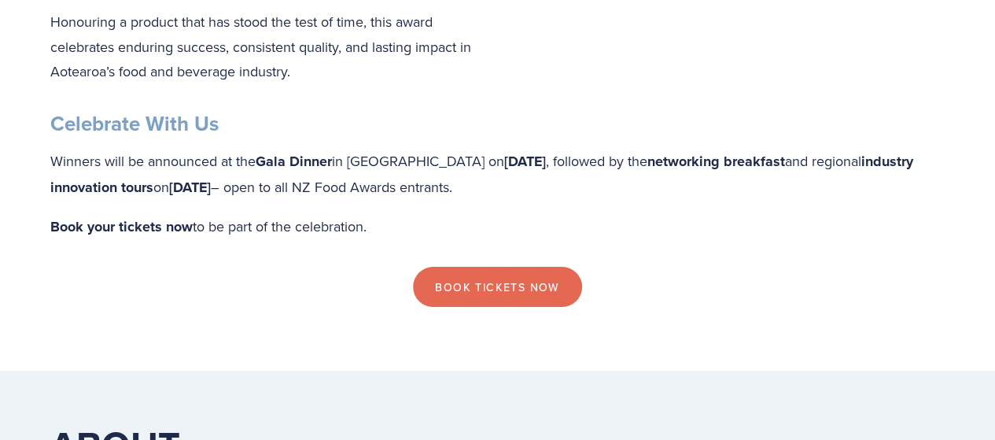
scroll to position [2516, 0]
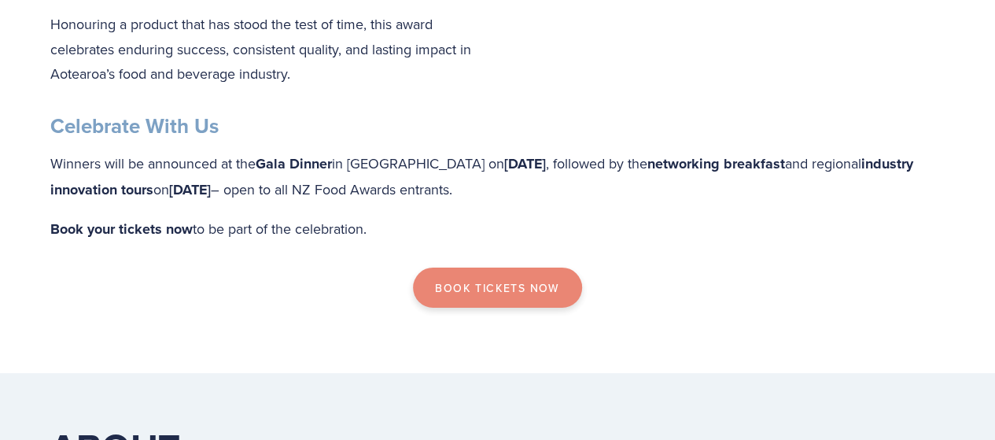
drag, startPoint x: 524, startPoint y: 259, endPoint x: 459, endPoint y: 249, distance: 65.2
click at [459, 267] on link "Book Tickets now" at bounding box center [497, 287] width 168 height 41
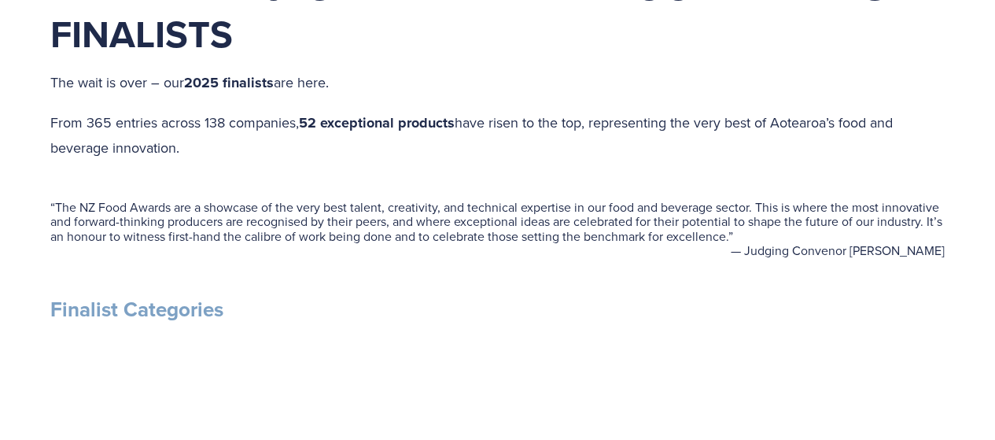
scroll to position [393, 0]
